Goal: Find specific page/section: Find specific page/section

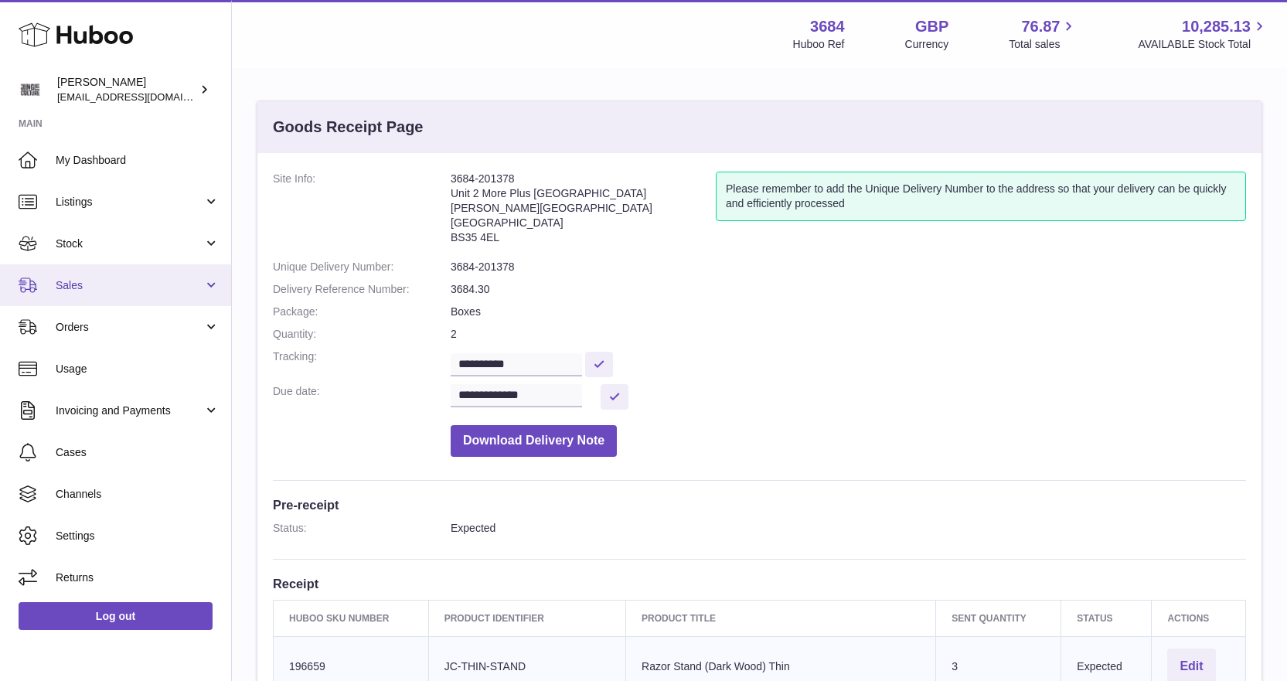
click at [86, 284] on span "Sales" at bounding box center [130, 285] width 148 height 15
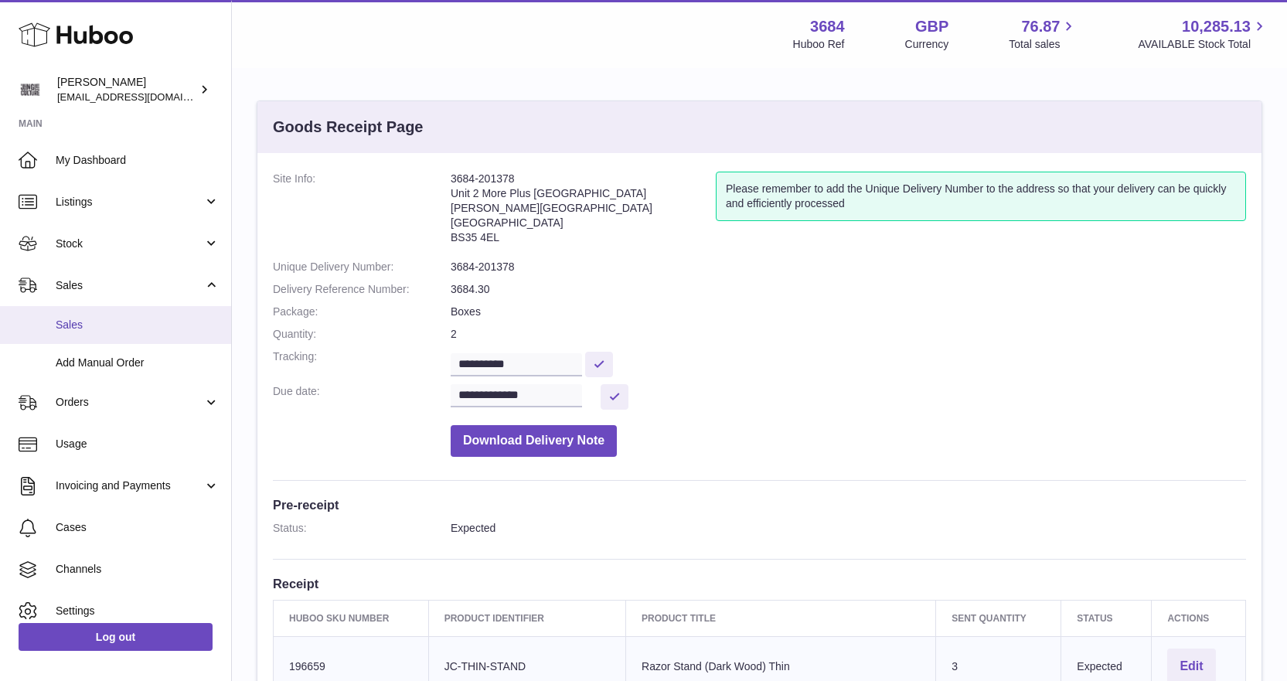
click at [96, 321] on span "Sales" at bounding box center [138, 325] width 164 height 15
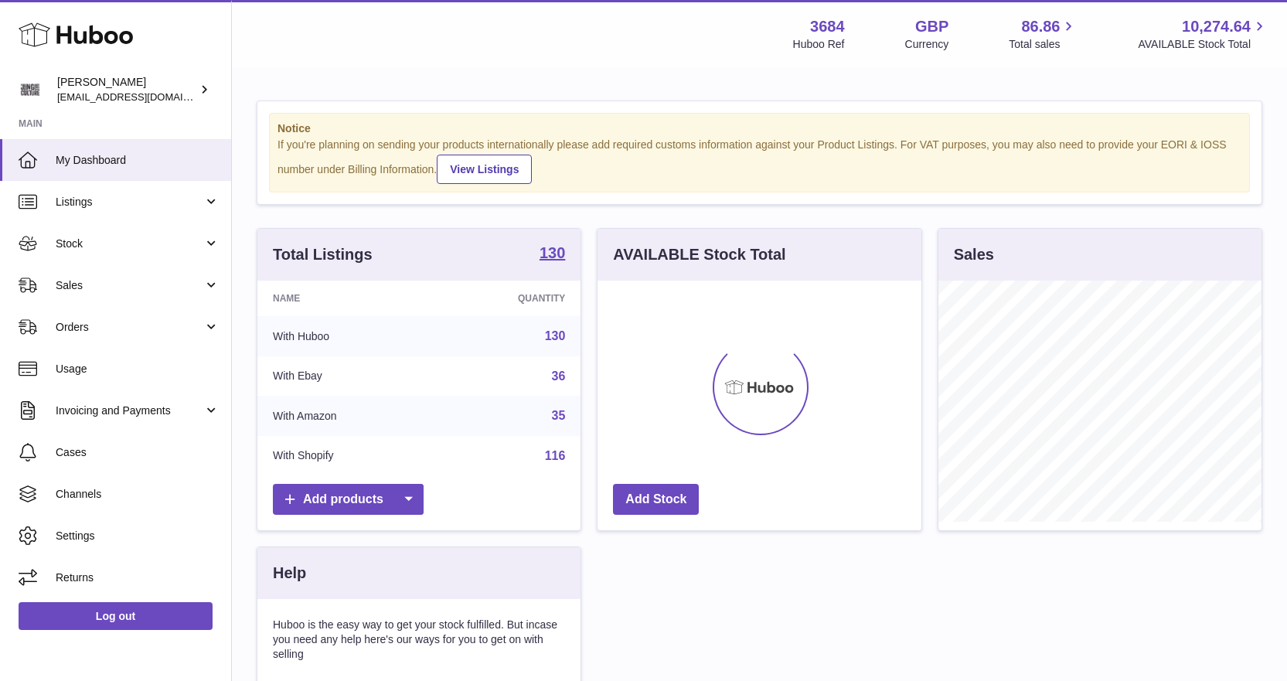
scroll to position [241, 324]
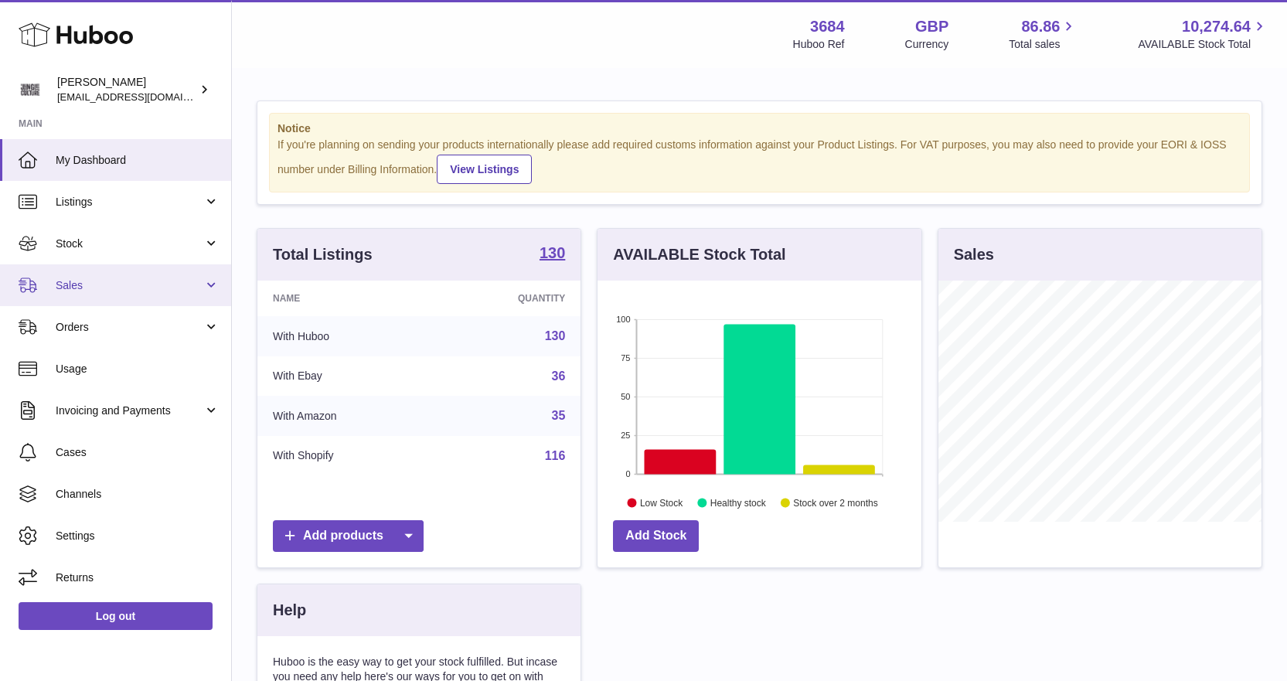
click at [53, 283] on link "Sales" at bounding box center [115, 285] width 231 height 42
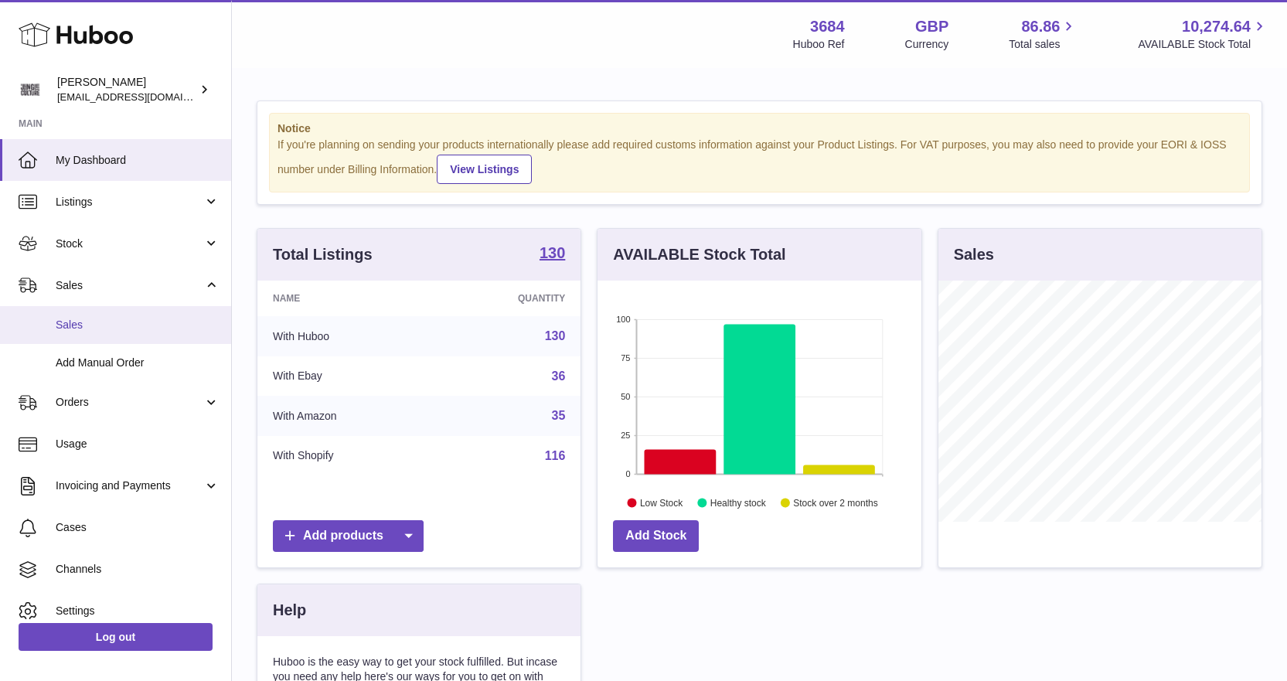
click at [92, 321] on span "Sales" at bounding box center [138, 325] width 164 height 15
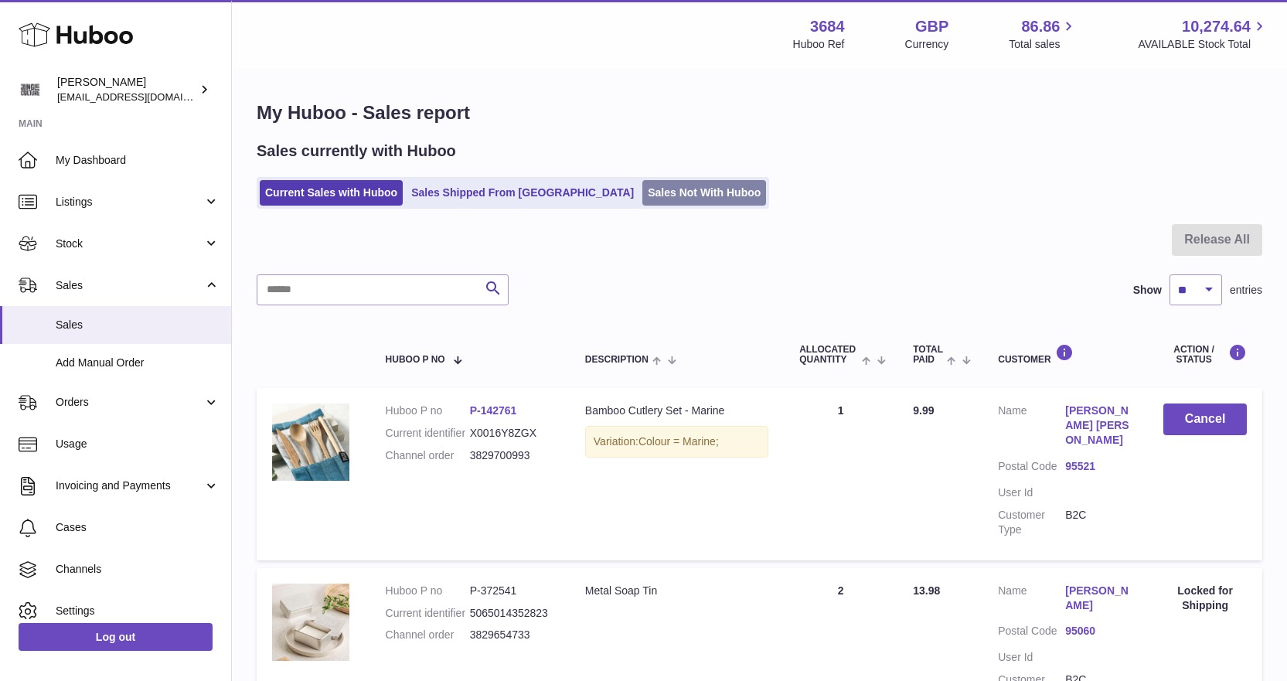
click at [652, 205] on link "Sales Not With Huboo" at bounding box center [704, 192] width 124 height 25
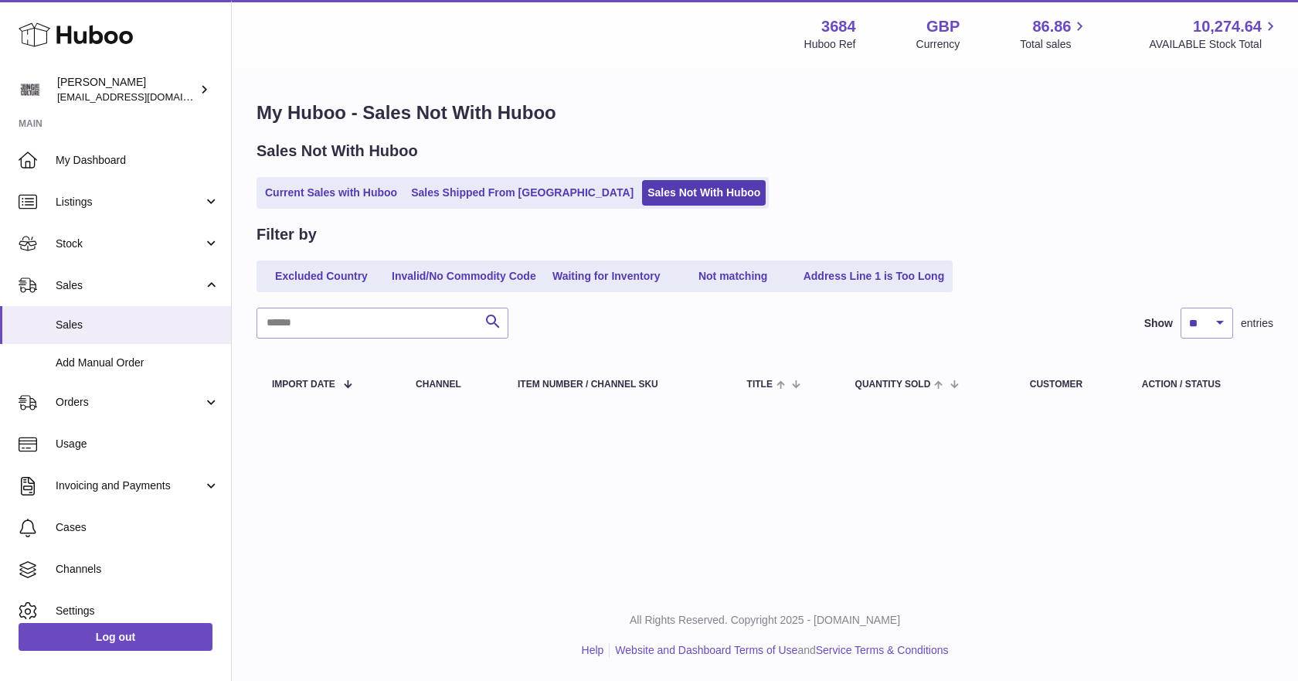
click at [354, 207] on ul "Current Sales with Huboo Sales Shipped From Huboo Sales Not With Huboo" at bounding box center [513, 193] width 512 height 32
click at [354, 196] on link "Current Sales with Huboo" at bounding box center [331, 192] width 143 height 25
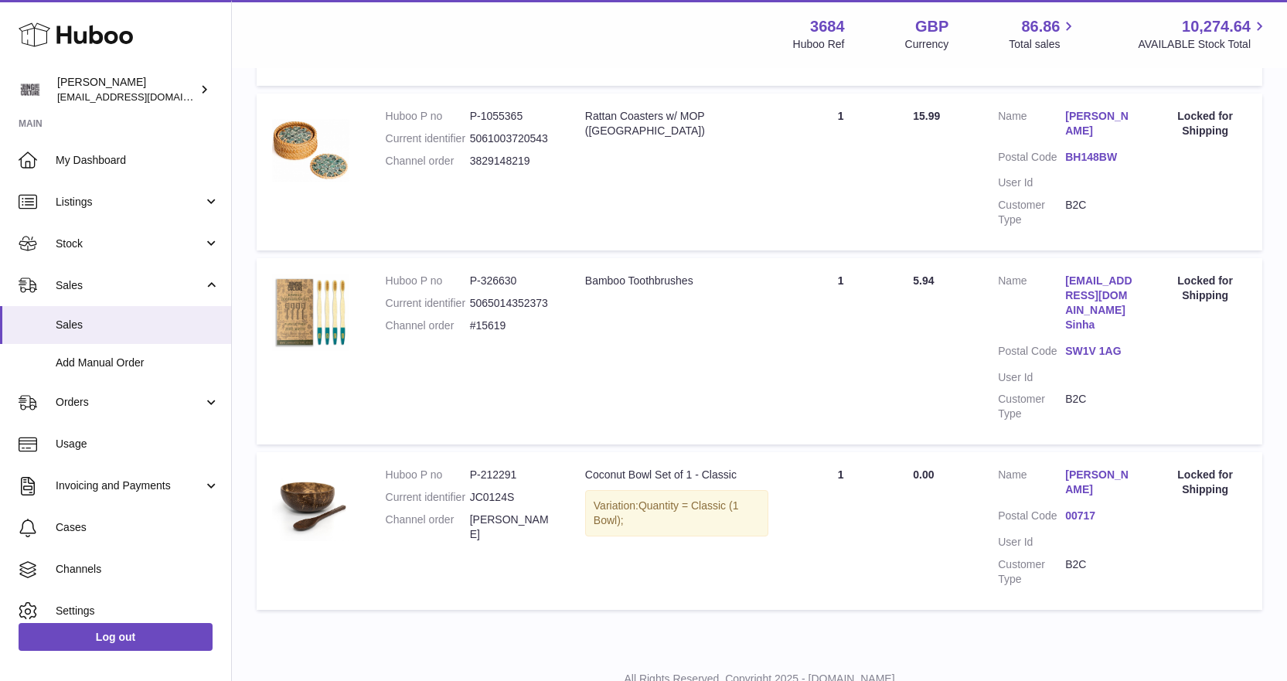
scroll to position [1372, 0]
